Goal: Entertainment & Leisure: Consume media (video, audio)

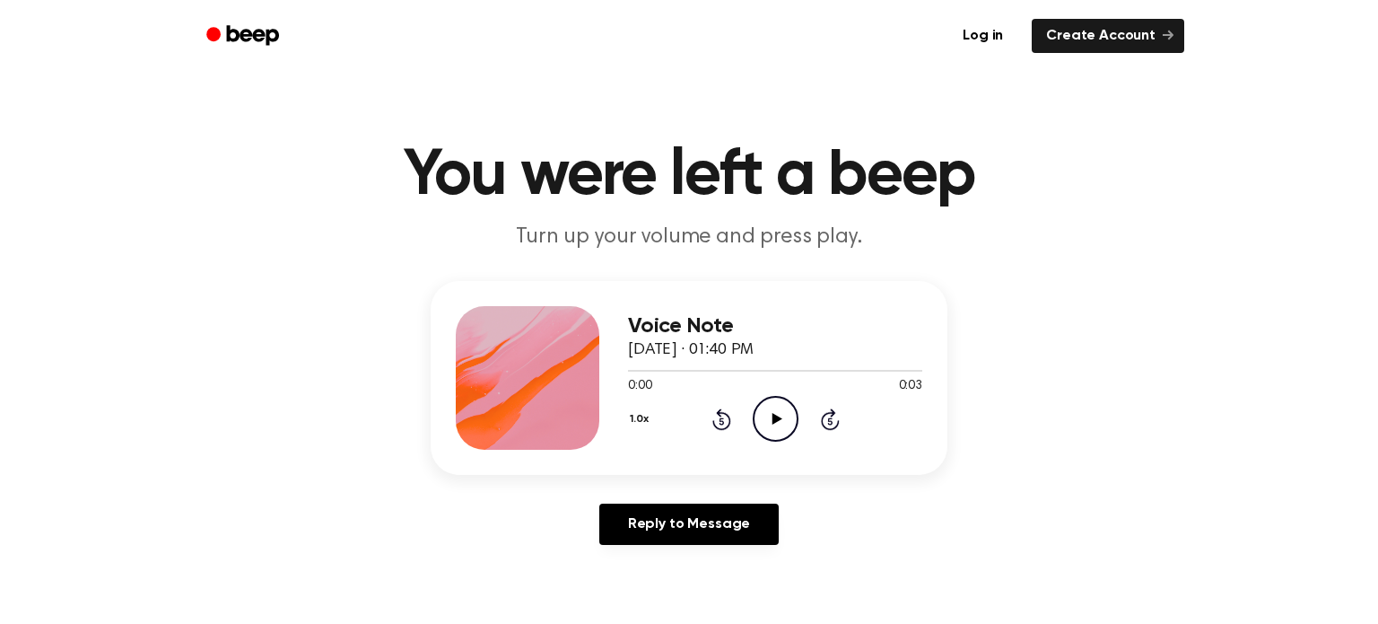
click at [774, 410] on icon "Play Audio" at bounding box center [776, 419] width 46 height 46
click at [775, 417] on icon at bounding box center [777, 419] width 10 height 12
click at [773, 407] on icon "Play Audio" at bounding box center [776, 419] width 46 height 46
click at [771, 417] on icon "Play Audio" at bounding box center [776, 419] width 46 height 46
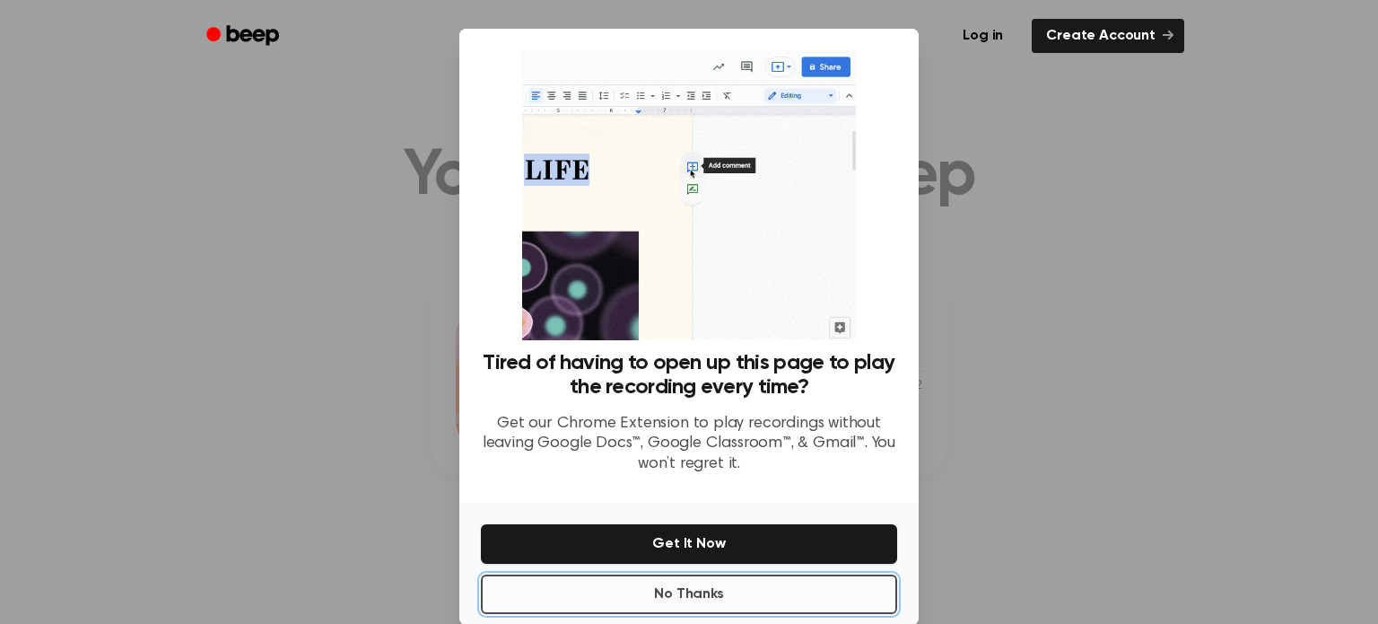
click at [722, 602] on button "No Thanks" at bounding box center [689, 593] width 416 height 39
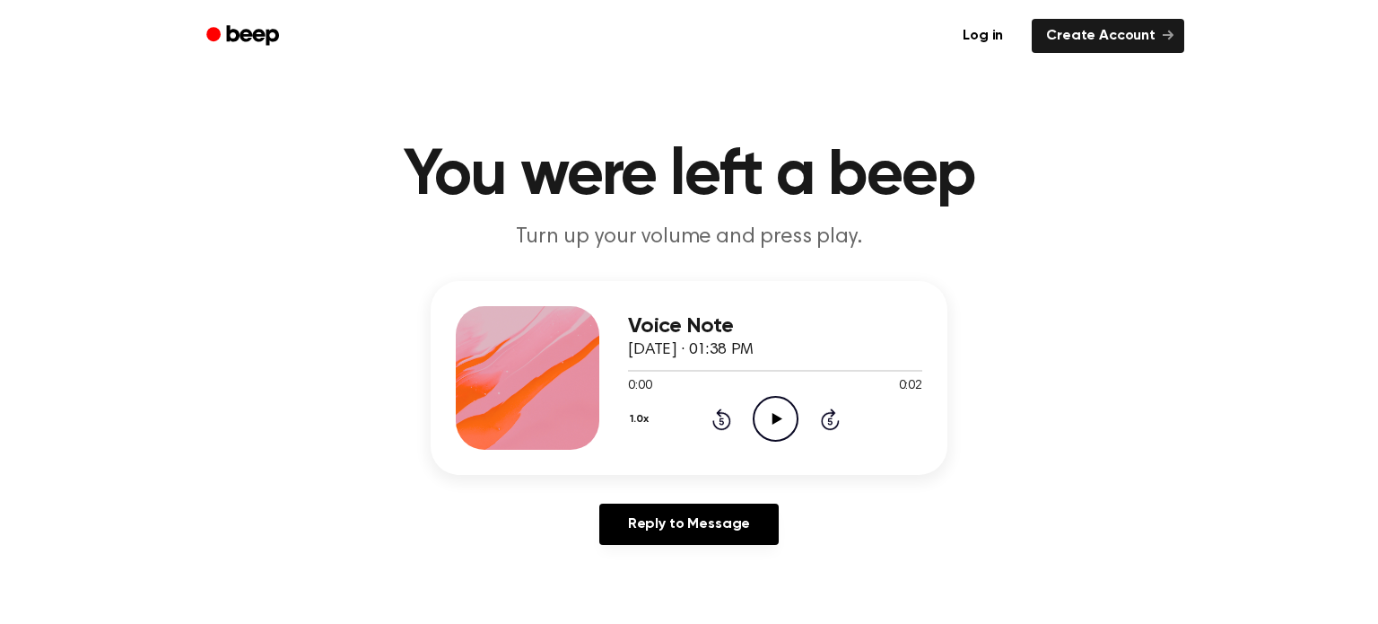
click at [778, 432] on icon "Play Audio" at bounding box center [776, 419] width 46 height 46
click at [771, 418] on icon "Play Audio" at bounding box center [776, 419] width 46 height 46
click at [772, 418] on icon at bounding box center [776, 419] width 8 height 12
click at [772, 417] on icon at bounding box center [777, 419] width 10 height 12
click at [776, 416] on icon at bounding box center [777, 419] width 10 height 12
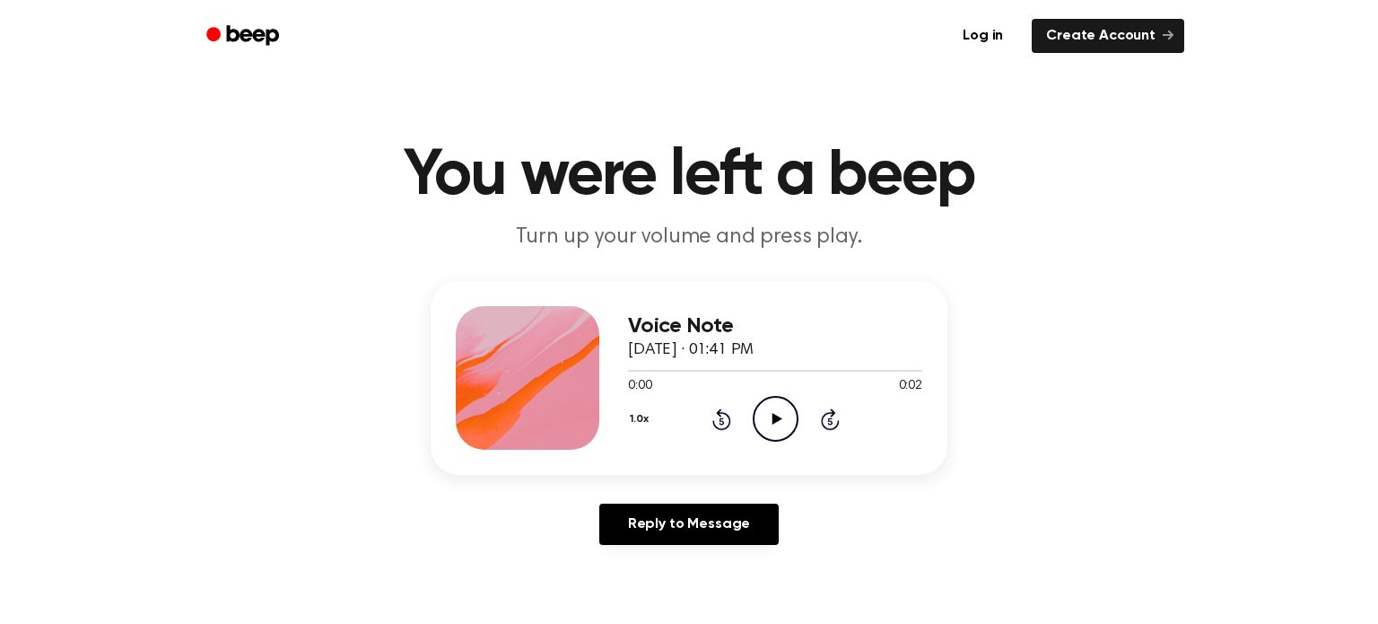
click at [775, 425] on icon "Play Audio" at bounding box center [776, 419] width 46 height 46
click at [770, 413] on icon "Play Audio" at bounding box center [776, 419] width 46 height 46
click at [778, 415] on icon "Play Audio" at bounding box center [776, 419] width 46 height 46
click at [773, 423] on icon at bounding box center [777, 419] width 10 height 12
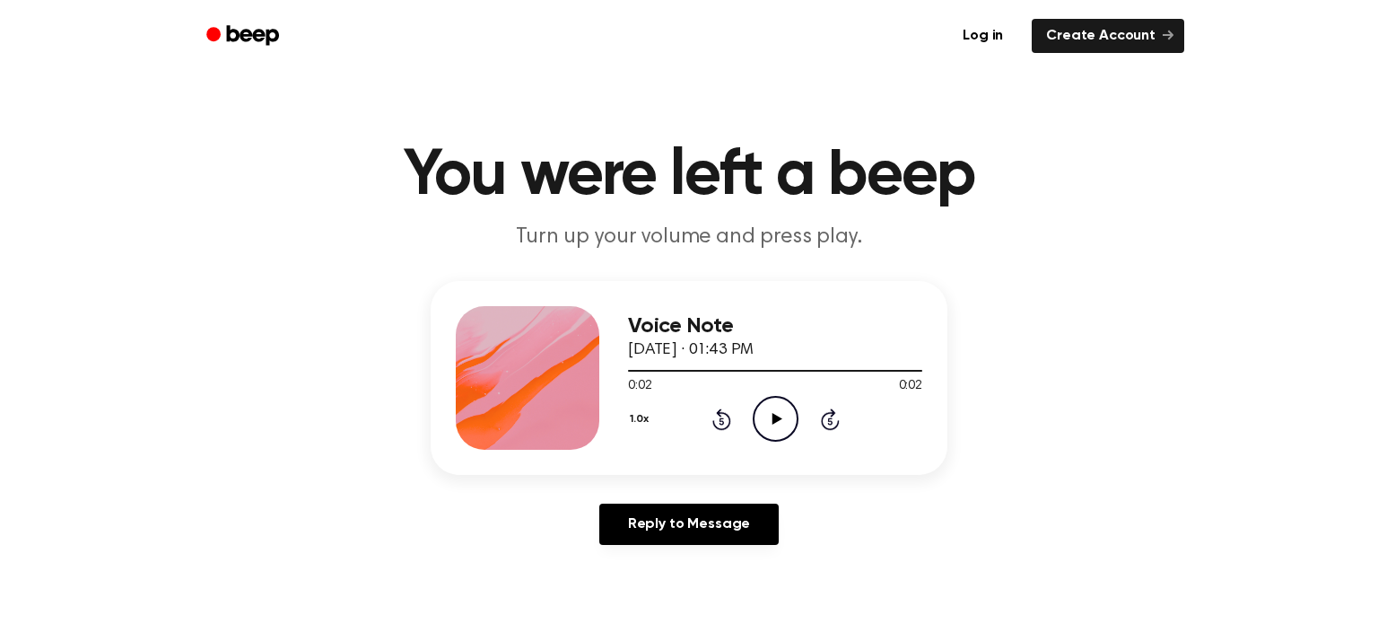
click at [774, 417] on icon at bounding box center [777, 419] width 10 height 12
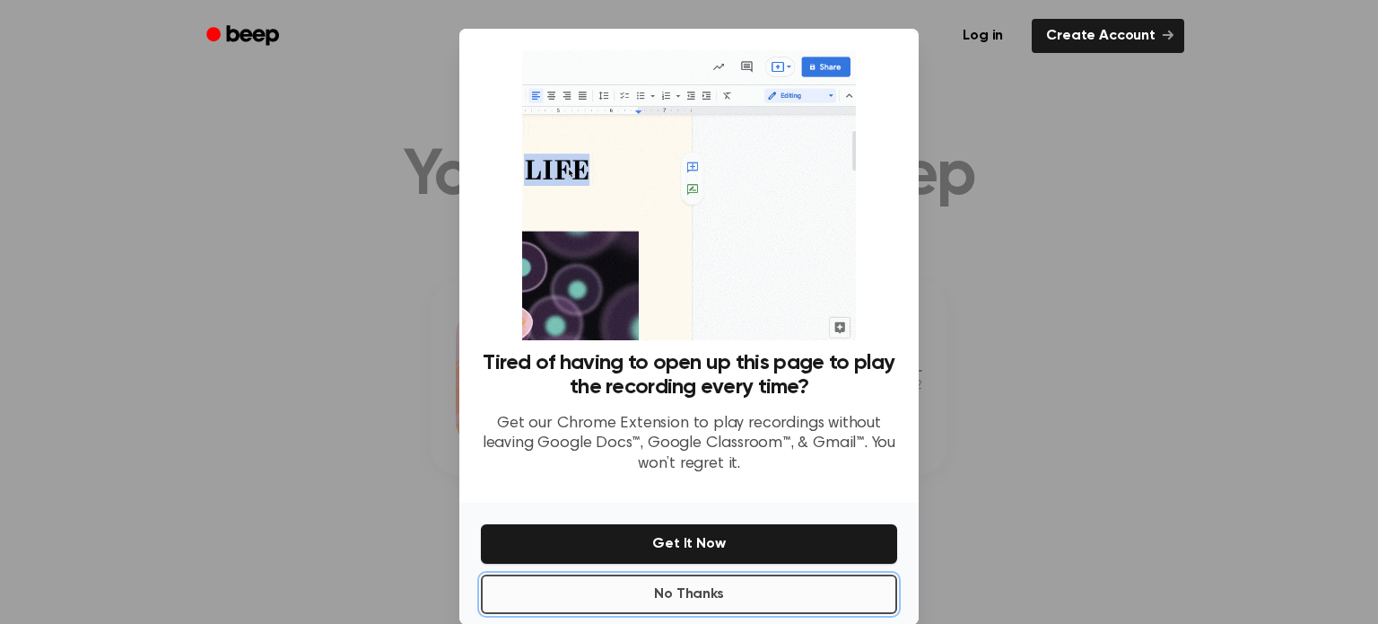
click at [702, 599] on button "No Thanks" at bounding box center [689, 593] width 416 height 39
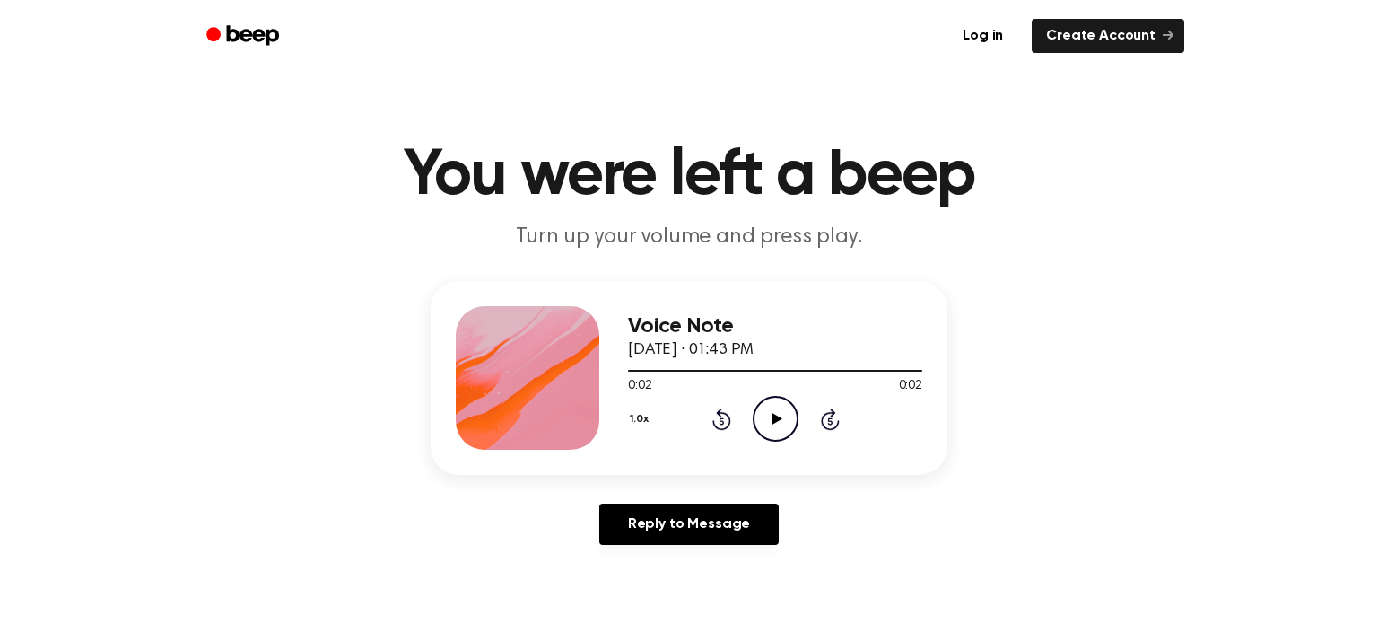
click at [774, 418] on icon at bounding box center [777, 419] width 10 height 12
click at [783, 407] on icon "Play Audio" at bounding box center [776, 419] width 46 height 46
click at [765, 413] on icon "Play Audio" at bounding box center [776, 419] width 46 height 46
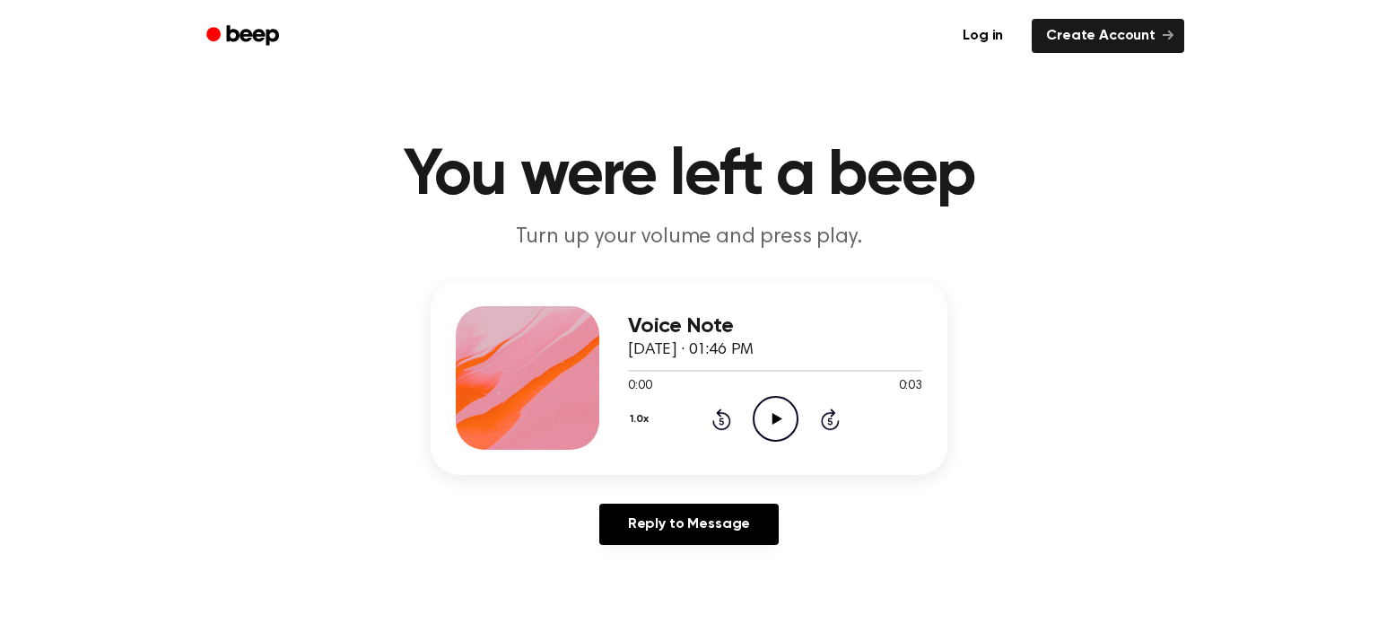
click at [784, 437] on icon "Play Audio" at bounding box center [776, 419] width 46 height 46
click at [776, 422] on icon "Play Audio" at bounding box center [776, 419] width 46 height 46
click at [770, 416] on icon "Play Audio" at bounding box center [776, 419] width 46 height 46
click at [772, 413] on icon at bounding box center [776, 419] width 8 height 12
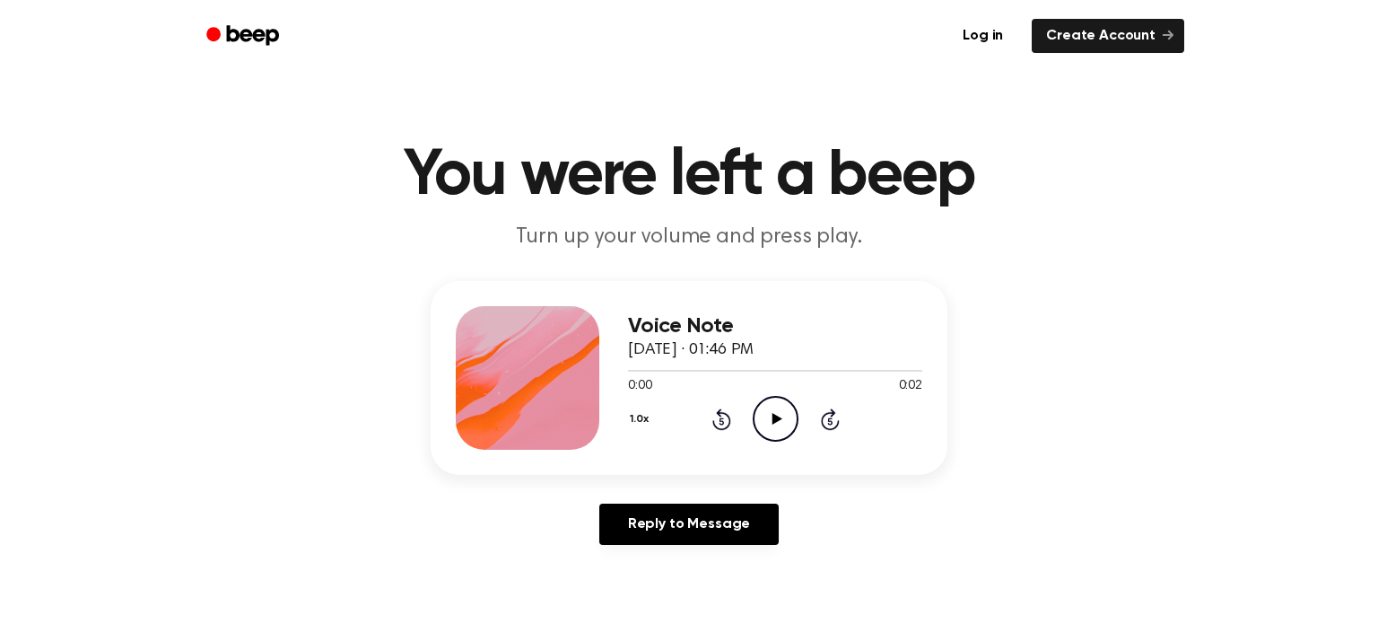
click at [778, 431] on icon "Play Audio" at bounding box center [776, 419] width 46 height 46
click at [773, 421] on icon at bounding box center [777, 419] width 10 height 12
click at [782, 412] on icon "Play Audio" at bounding box center [776, 419] width 46 height 46
click at [776, 412] on icon "Play Audio" at bounding box center [776, 419] width 46 height 46
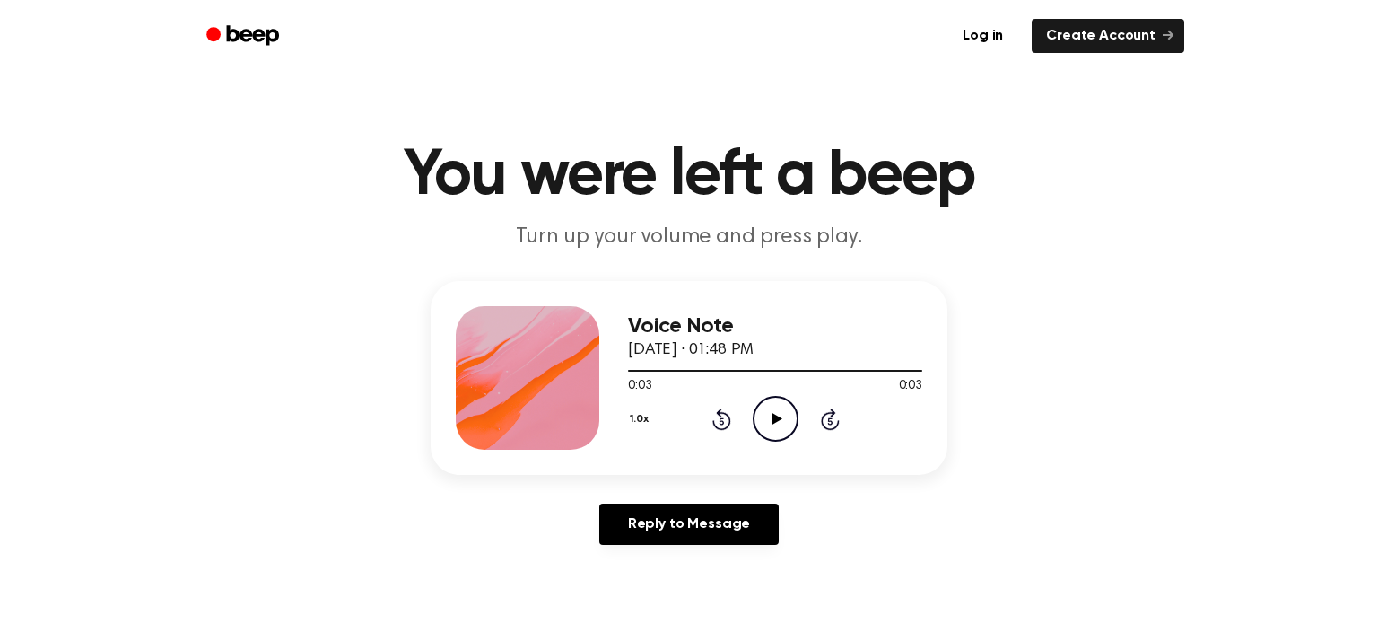
click at [776, 412] on icon "Play Audio" at bounding box center [776, 419] width 46 height 46
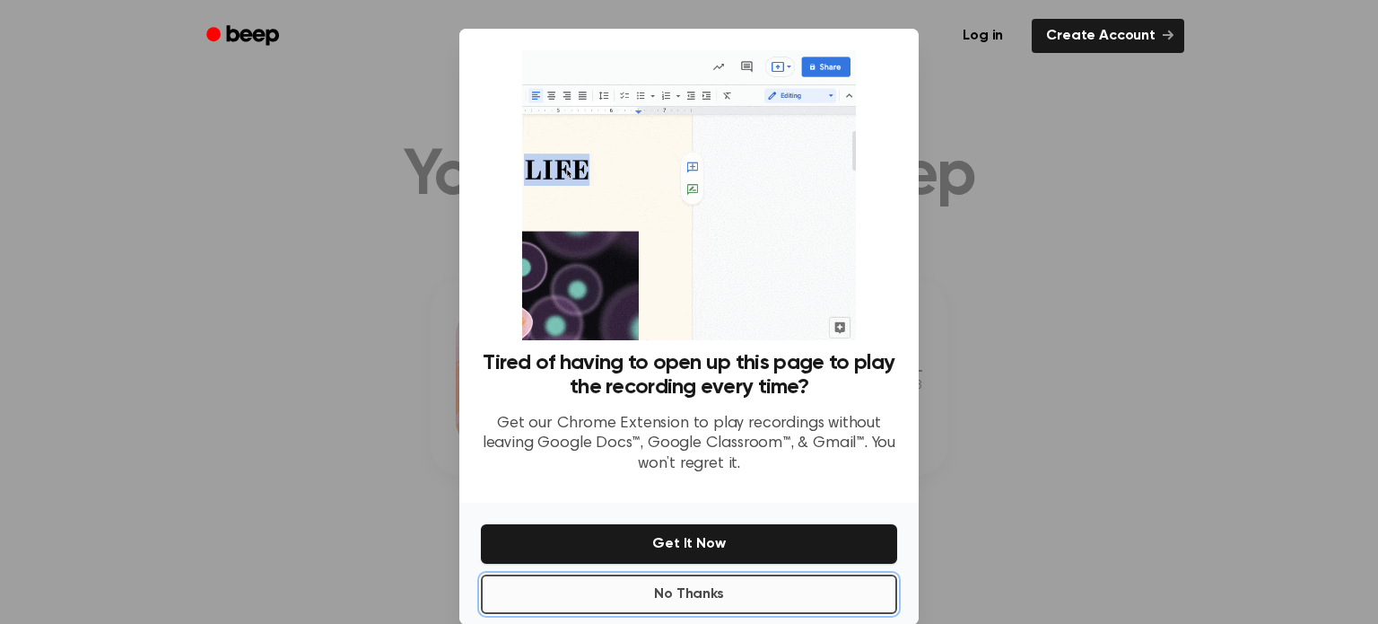
click at [740, 592] on button "No Thanks" at bounding box center [689, 593] width 416 height 39
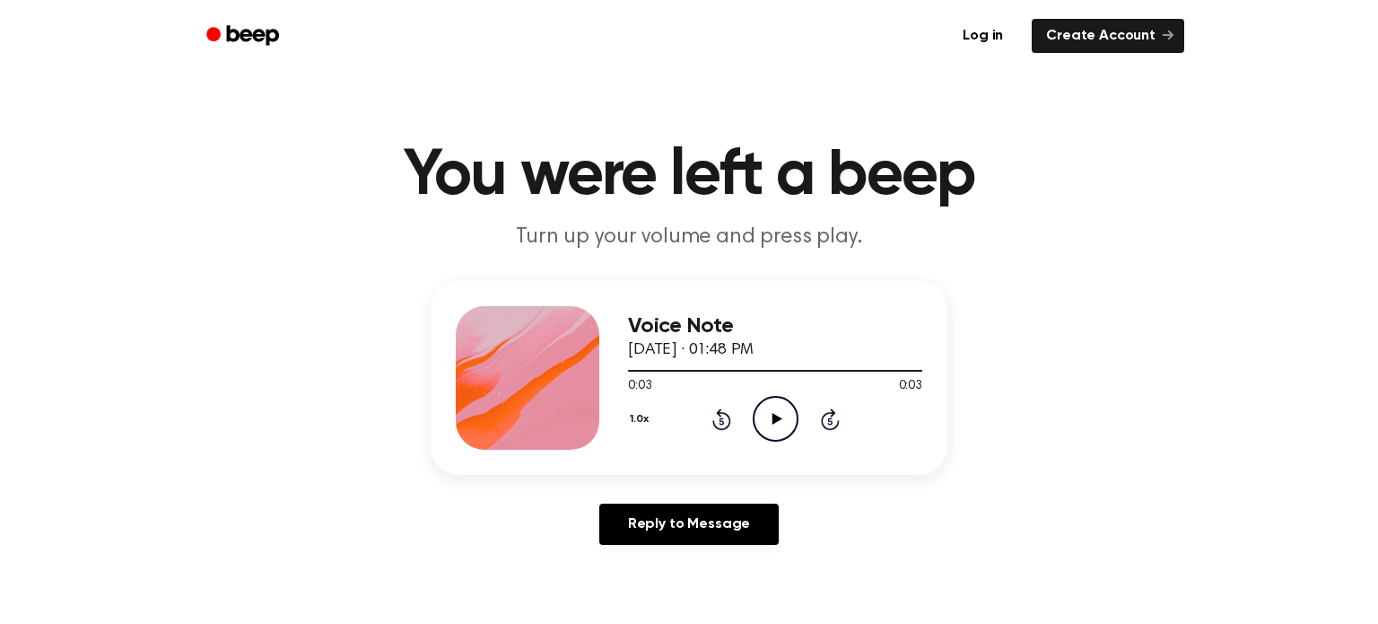
click at [774, 430] on icon "Play Audio" at bounding box center [776, 419] width 46 height 46
click at [774, 420] on icon at bounding box center [777, 419] width 10 height 12
click at [764, 415] on icon "Play Audio" at bounding box center [776, 419] width 46 height 46
click at [768, 415] on icon "Play Audio" at bounding box center [776, 419] width 46 height 46
click at [767, 415] on icon "Pause Audio" at bounding box center [776, 419] width 46 height 46
